Goal: Transaction & Acquisition: Purchase product/service

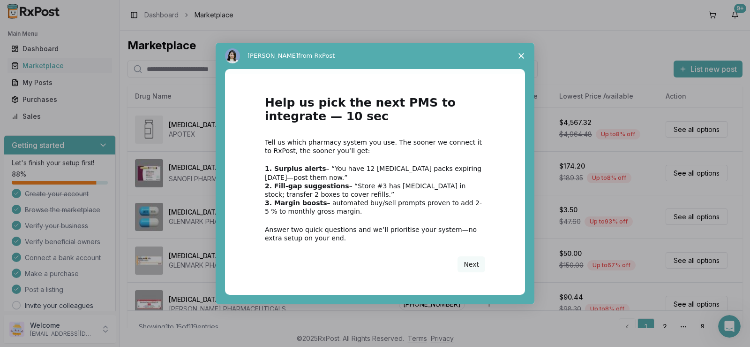
click at [519, 55] on icon "Close survey" at bounding box center [522, 56] width 6 height 6
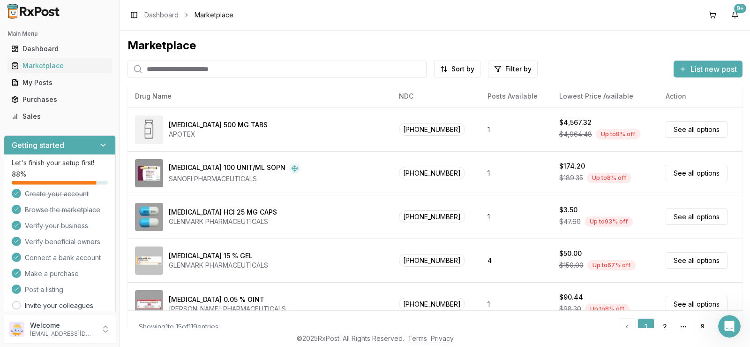
click at [308, 73] on input "search" at bounding box center [277, 68] width 299 height 17
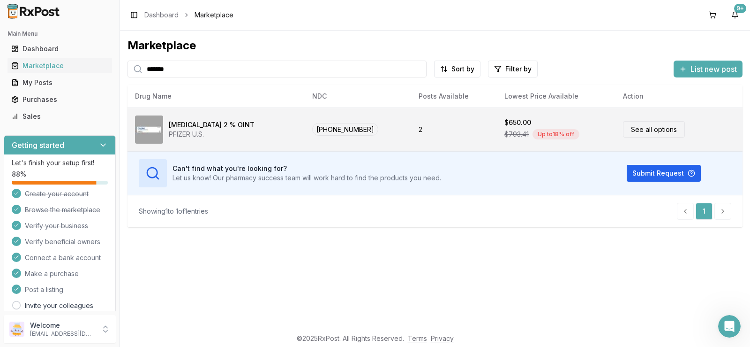
type input "*******"
click at [272, 126] on td "[MEDICAL_DATA] 2 % OINT PFIZER U.S." at bounding box center [216, 129] width 177 height 44
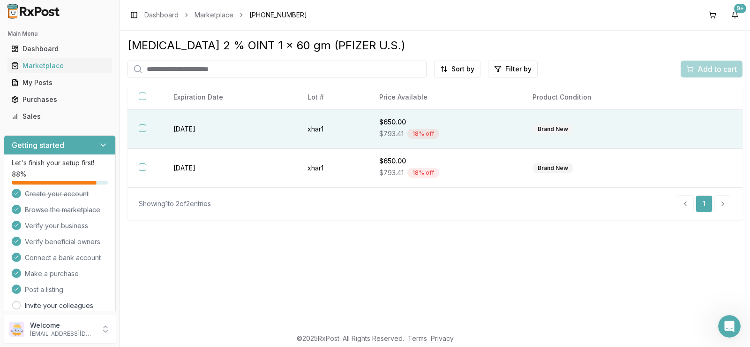
click at [208, 128] on td "[DATE]" at bounding box center [229, 129] width 134 height 39
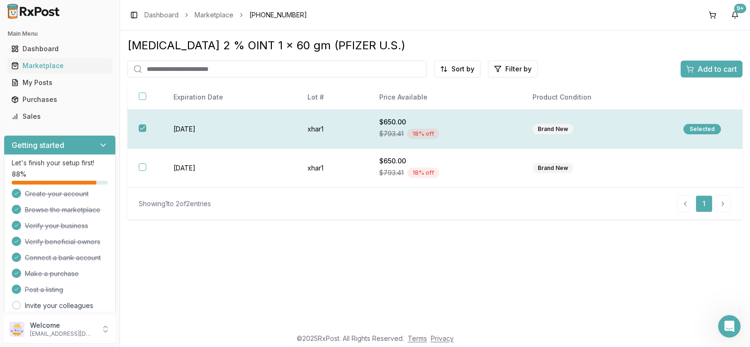
click at [208, 128] on td "[DATE]" at bounding box center [229, 129] width 134 height 39
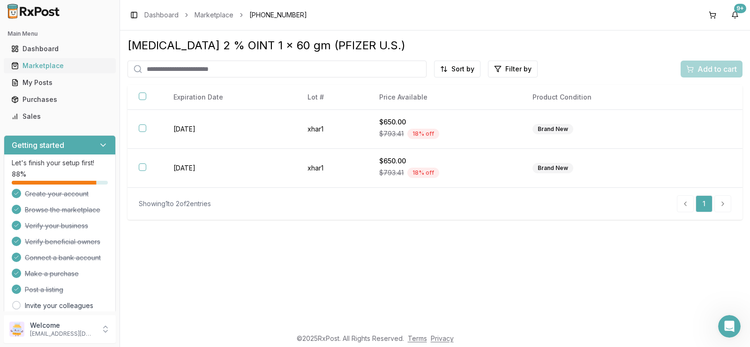
click at [64, 68] on div "Marketplace" at bounding box center [59, 65] width 97 height 9
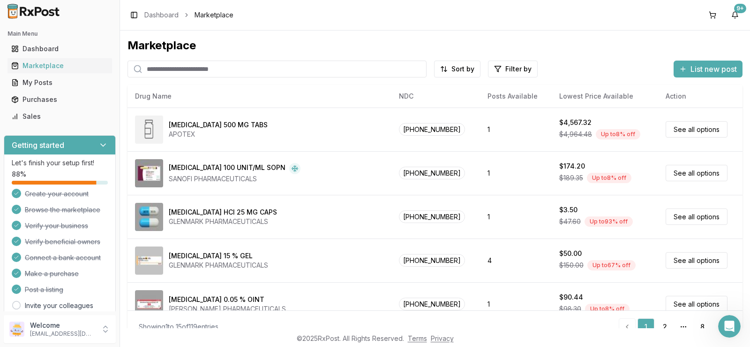
click at [152, 68] on input "search" at bounding box center [277, 68] width 299 height 17
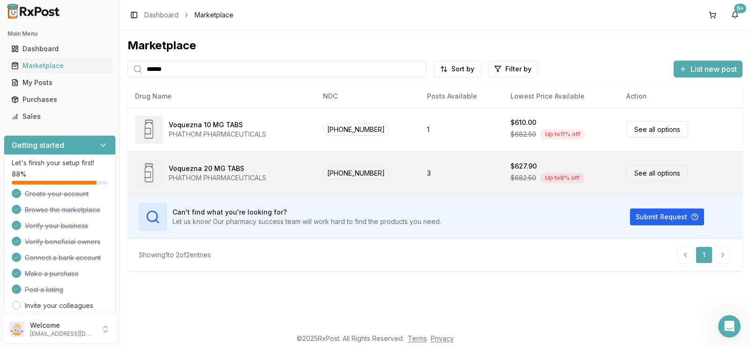
type input "******"
click at [247, 164] on div "Voquezna 20 MG TABS" at bounding box center [218, 168] width 98 height 9
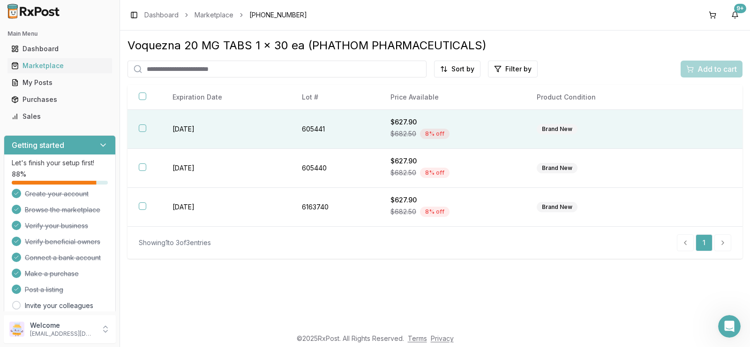
click at [142, 128] on button "button" at bounding box center [143, 128] width 8 height 8
click at [65, 67] on div "Marketplace" at bounding box center [59, 65] width 97 height 9
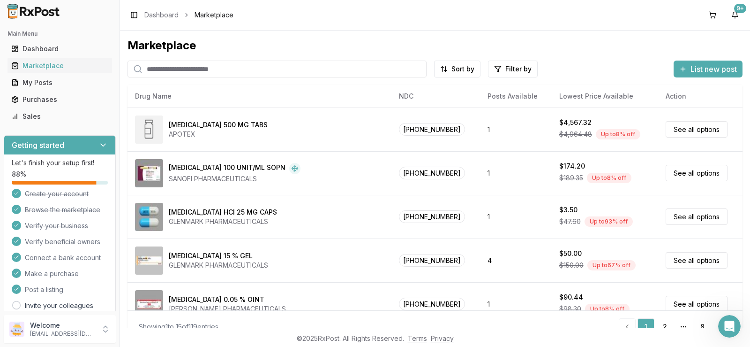
click at [168, 73] on input "search" at bounding box center [277, 68] width 299 height 17
type input "*******"
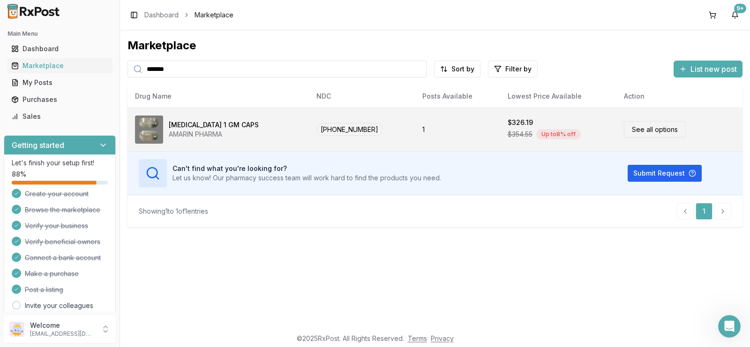
click at [196, 125] on div "[MEDICAL_DATA] 1 GM CAPS" at bounding box center [214, 124] width 90 height 9
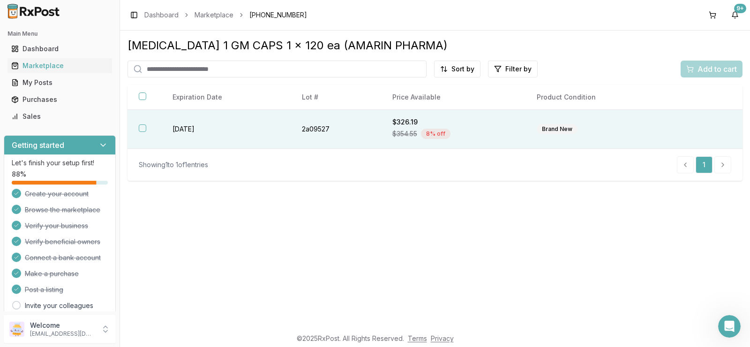
click at [402, 137] on span "$354.55" at bounding box center [404, 133] width 25 height 9
click at [706, 66] on span "Add to cart" at bounding box center [717, 68] width 39 height 11
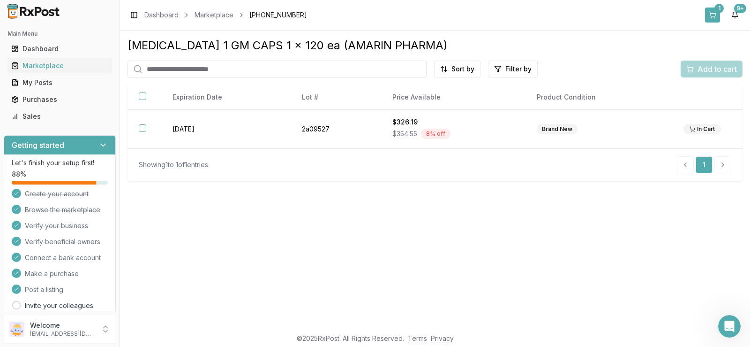
click at [710, 15] on button "1" at bounding box center [712, 15] width 15 height 15
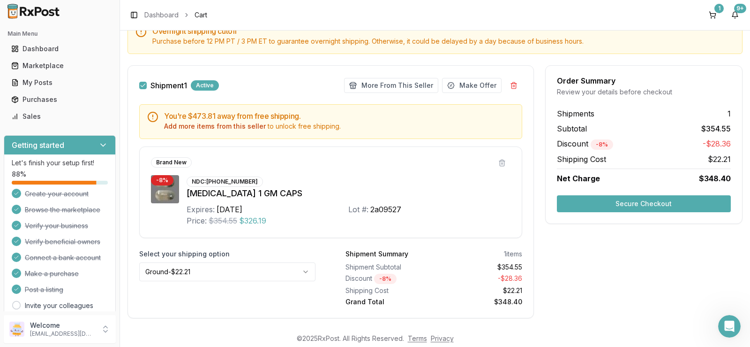
scroll to position [87, 0]
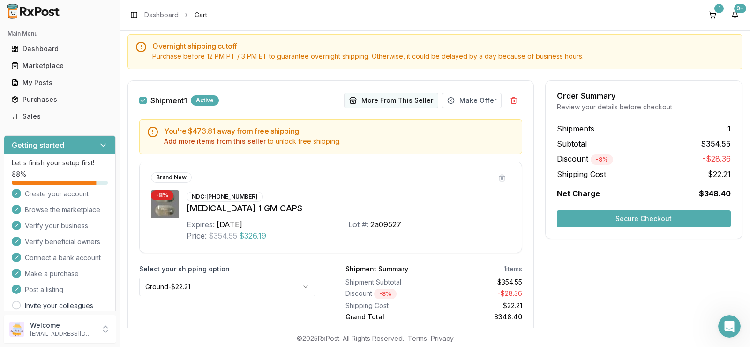
click at [403, 103] on button "More From This Seller" at bounding box center [391, 100] width 94 height 15
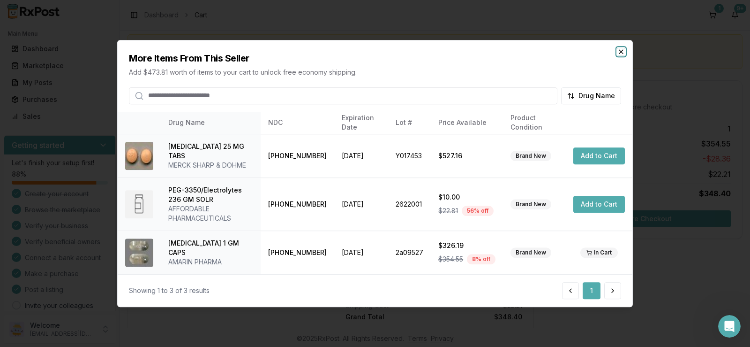
click at [619, 53] on icon "button" at bounding box center [622, 52] width 8 height 8
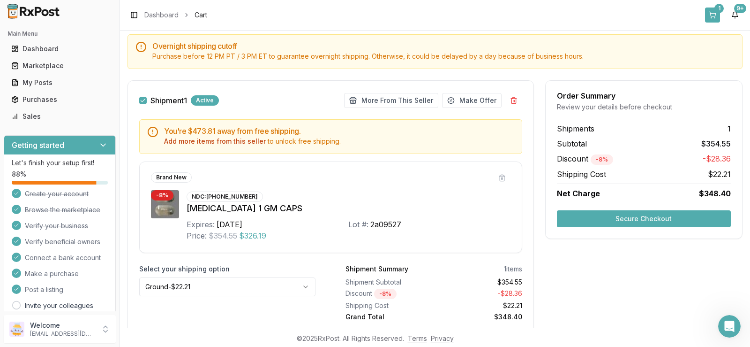
click at [715, 15] on button "1" at bounding box center [712, 15] width 15 height 15
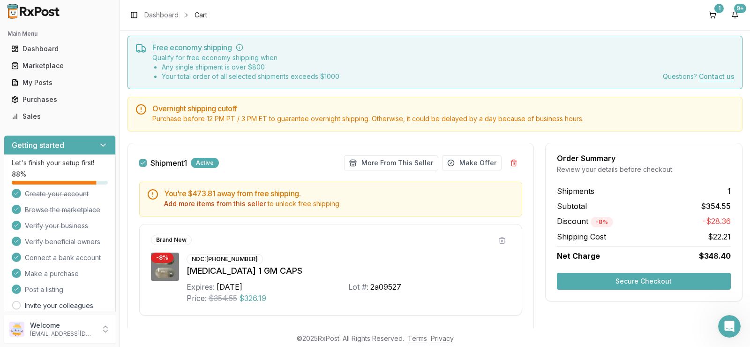
scroll to position [0, 0]
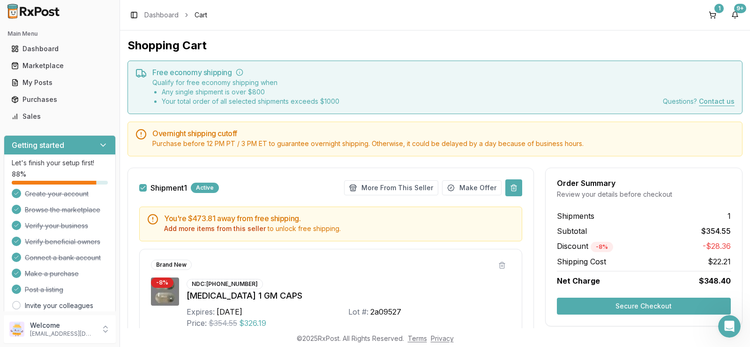
click at [513, 187] on button at bounding box center [513, 187] width 17 height 17
